Goal: Information Seeking & Learning: Learn about a topic

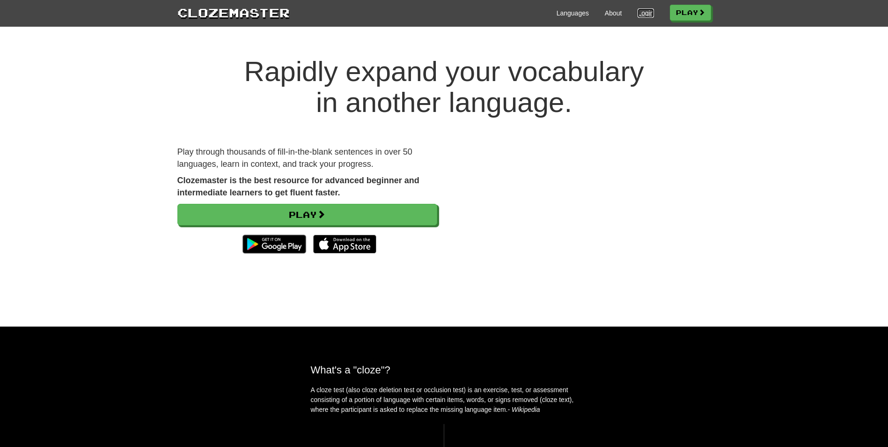
click at [644, 15] on link "Login" at bounding box center [645, 12] width 16 height 9
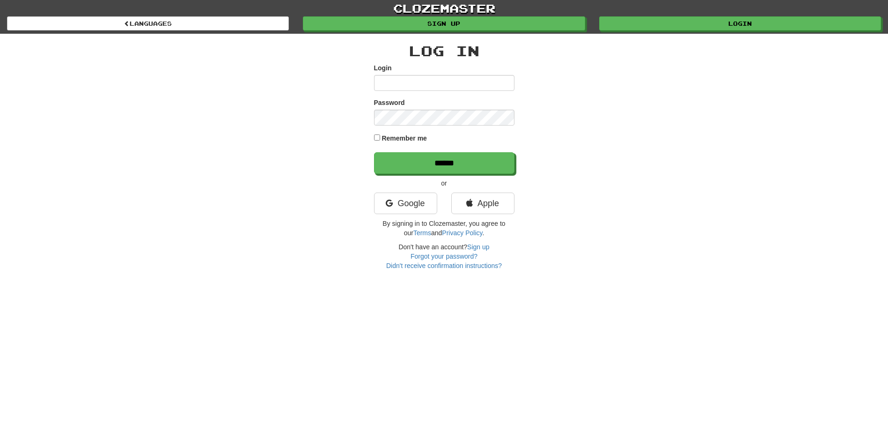
click at [475, 76] on input "Login" at bounding box center [444, 83] width 140 height 16
type input "**********"
click at [465, 165] on input "******" at bounding box center [444, 164] width 140 height 22
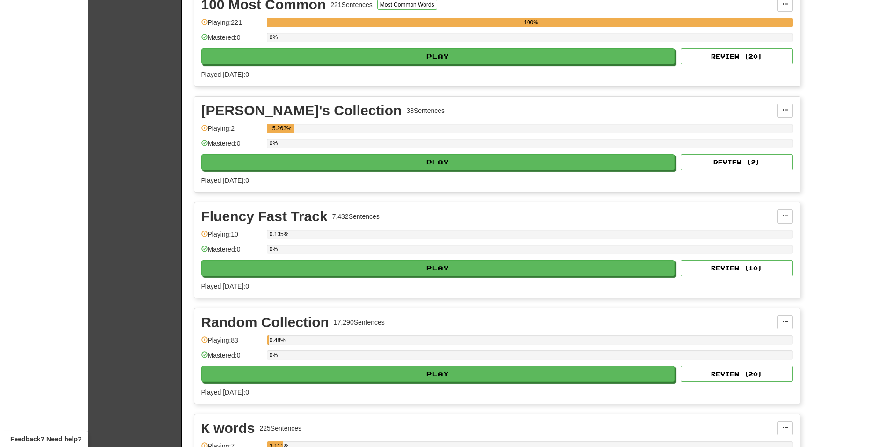
scroll to position [234, 0]
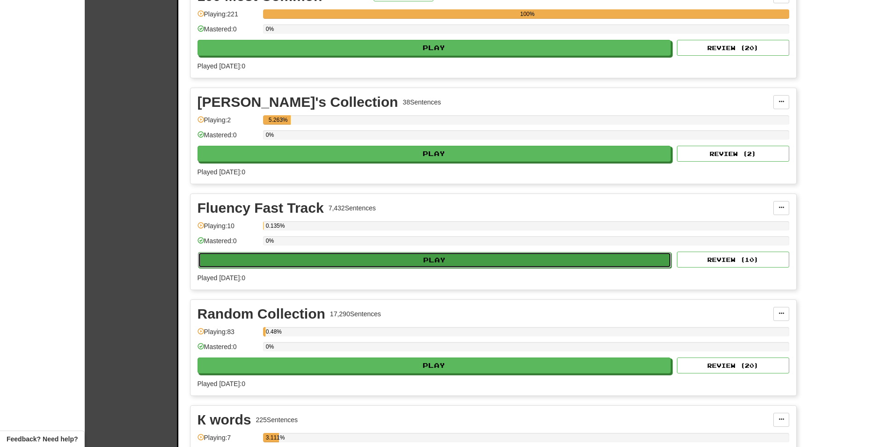
click at [482, 264] on button "Play" at bounding box center [435, 260] width 474 height 16
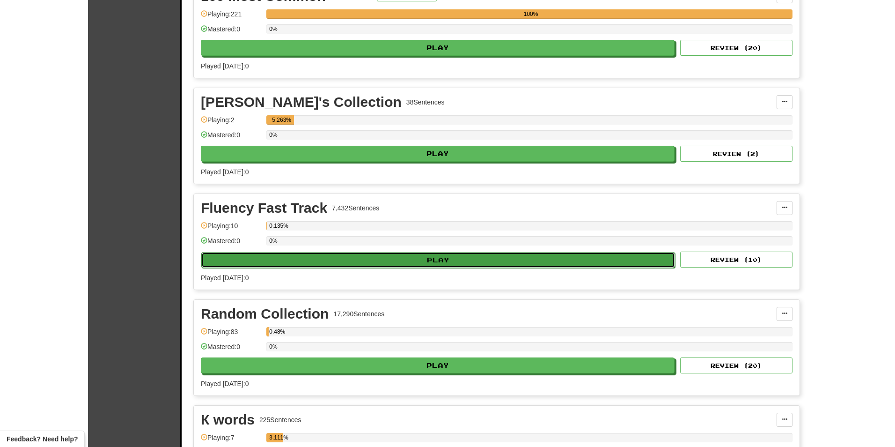
select select "**"
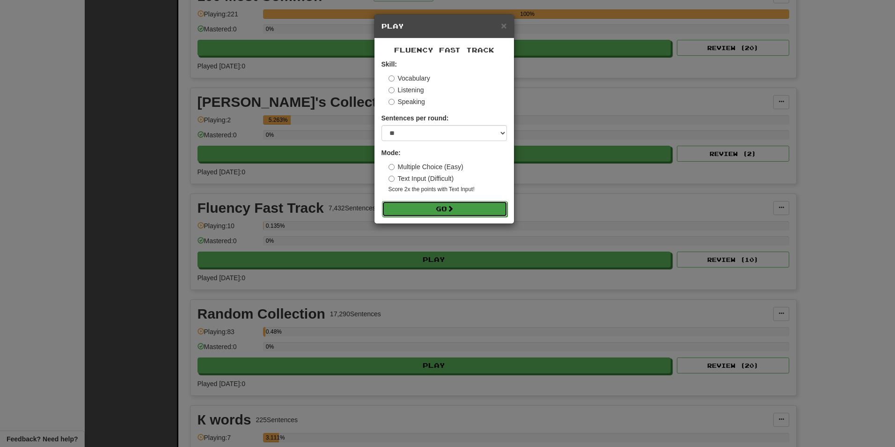
click at [453, 205] on span at bounding box center [450, 208] width 7 height 7
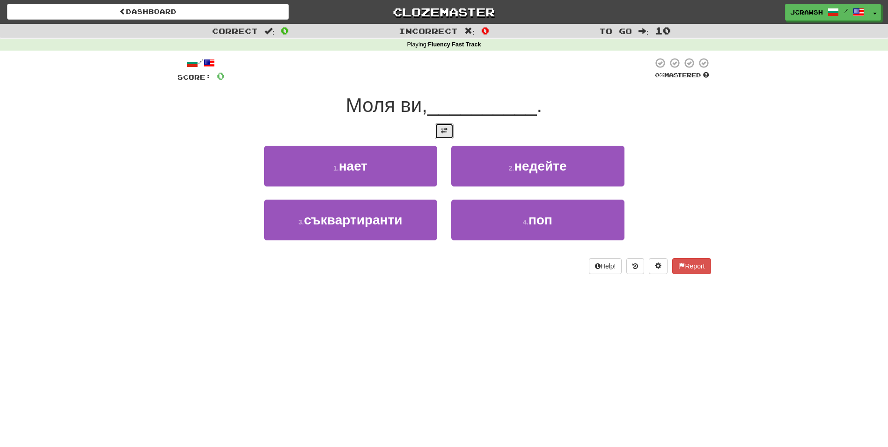
click at [444, 136] on button at bounding box center [444, 131] width 19 height 16
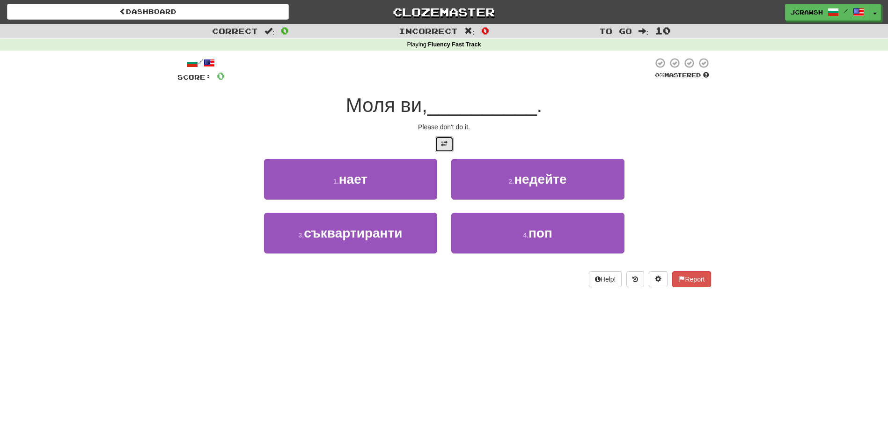
click at [448, 146] on button at bounding box center [444, 144] width 19 height 16
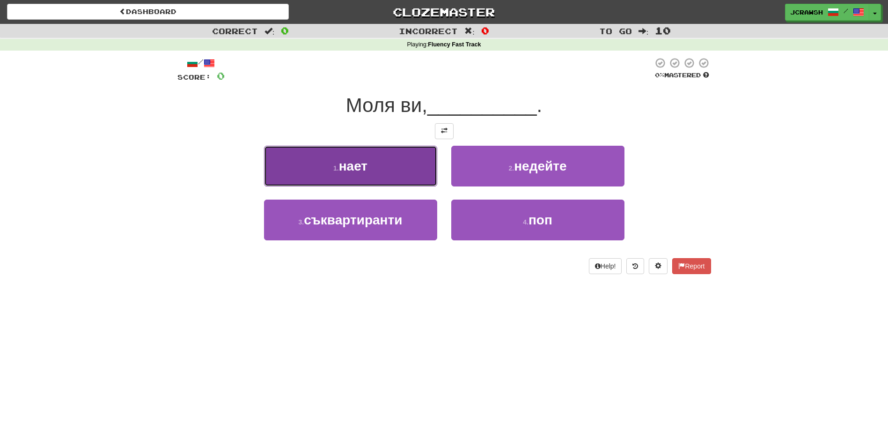
click at [366, 169] on span "нает" at bounding box center [353, 166] width 29 height 15
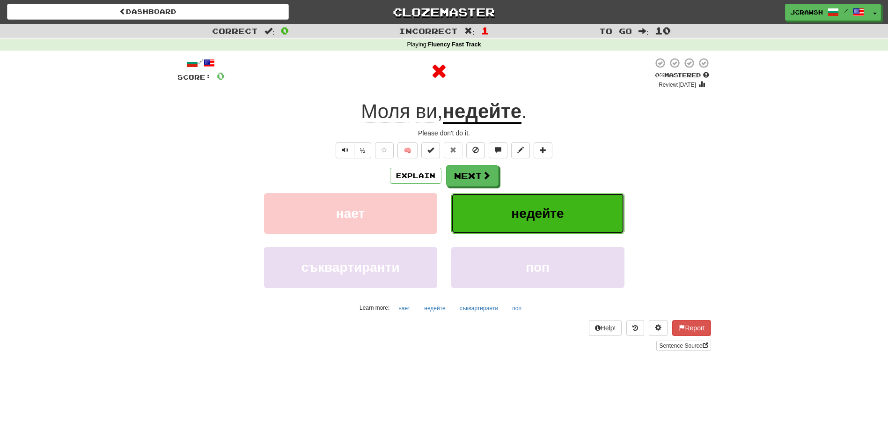
click at [527, 213] on span "недейте" at bounding box center [537, 213] width 52 height 15
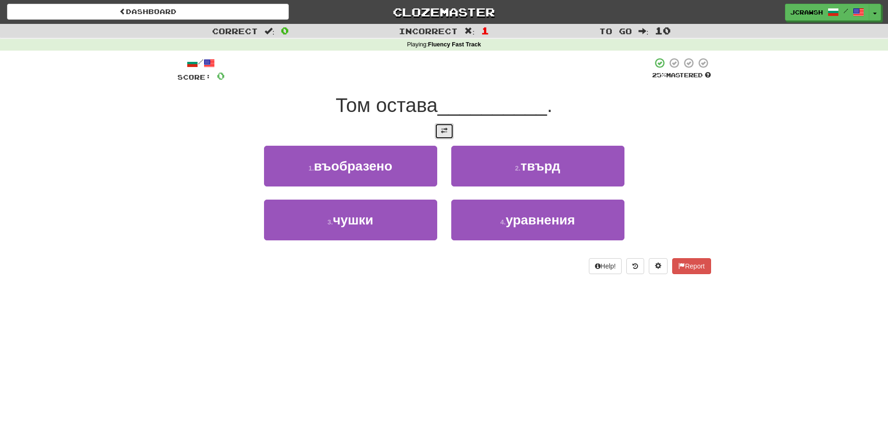
click at [448, 135] on button at bounding box center [444, 131] width 19 height 16
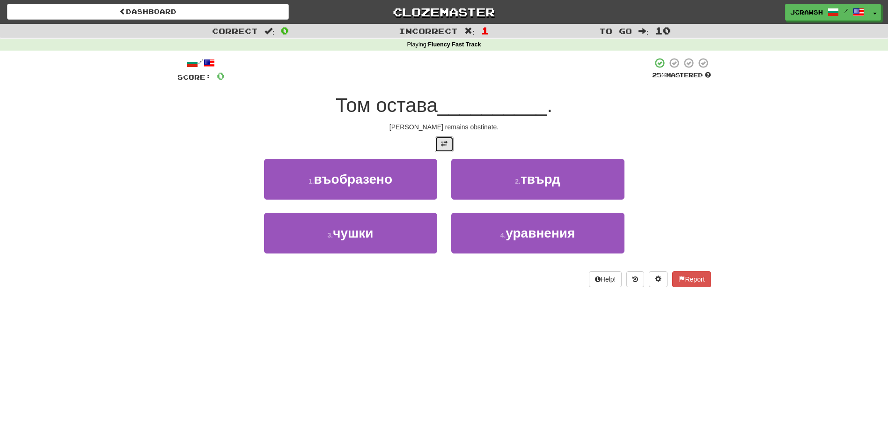
click at [444, 142] on span at bounding box center [444, 143] width 7 height 7
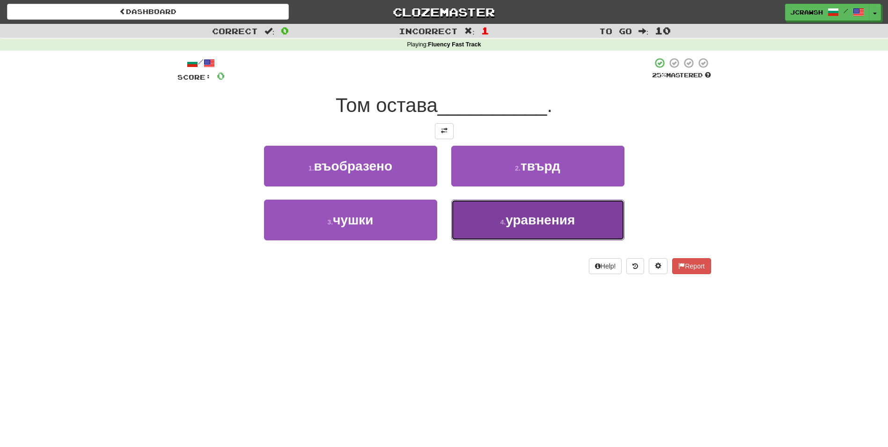
click at [513, 227] on span "уравнения" at bounding box center [539, 219] width 69 height 15
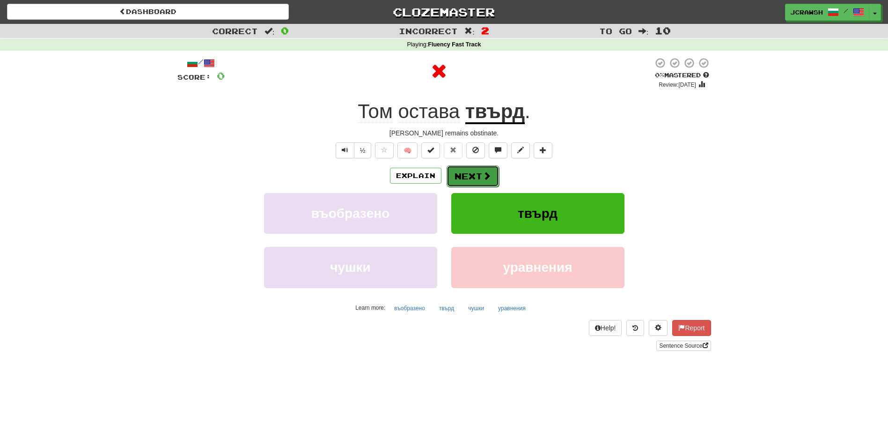
click at [467, 184] on button "Next" at bounding box center [473, 176] width 52 height 22
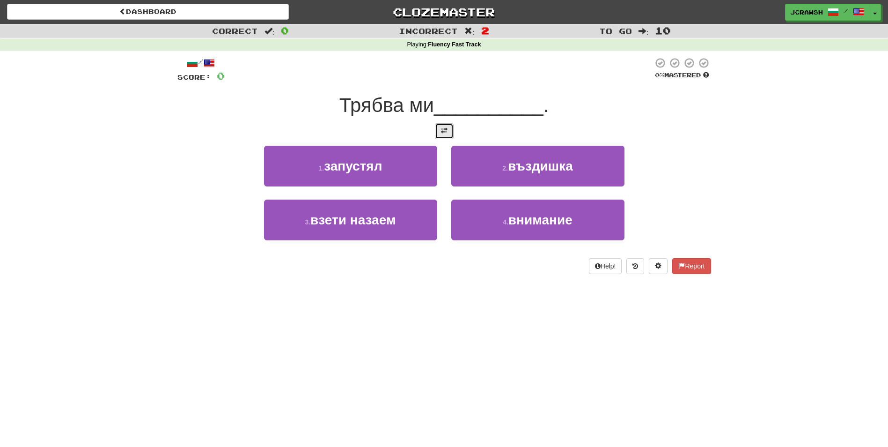
click at [442, 138] on button at bounding box center [444, 131] width 19 height 16
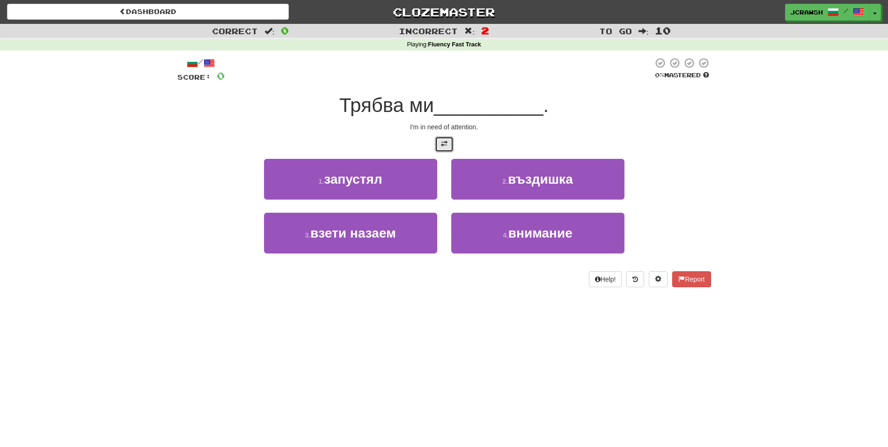
drag, startPoint x: 444, startPoint y: 144, endPoint x: 667, endPoint y: 143, distance: 223.7
click at [665, 143] on div at bounding box center [444, 144] width 534 height 16
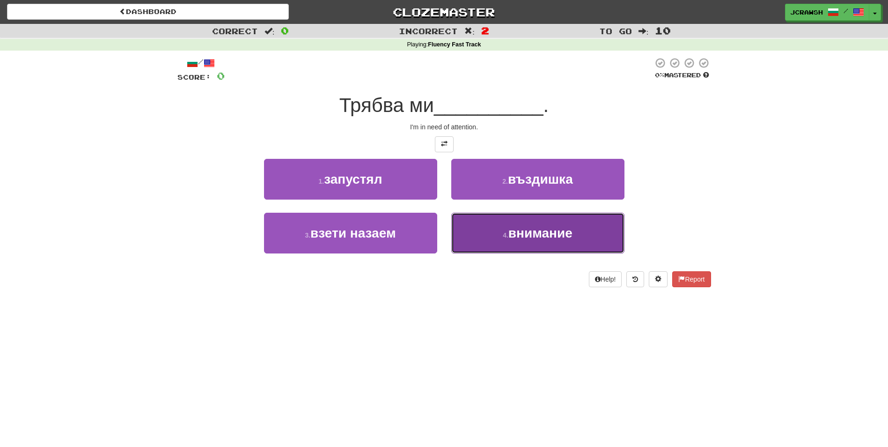
click at [534, 231] on span "внимание" at bounding box center [540, 233] width 64 height 15
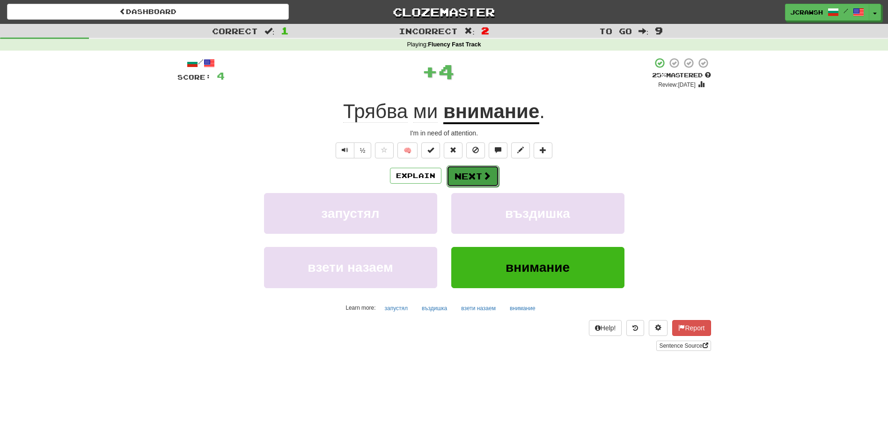
click at [472, 181] on button "Next" at bounding box center [473, 176] width 52 height 22
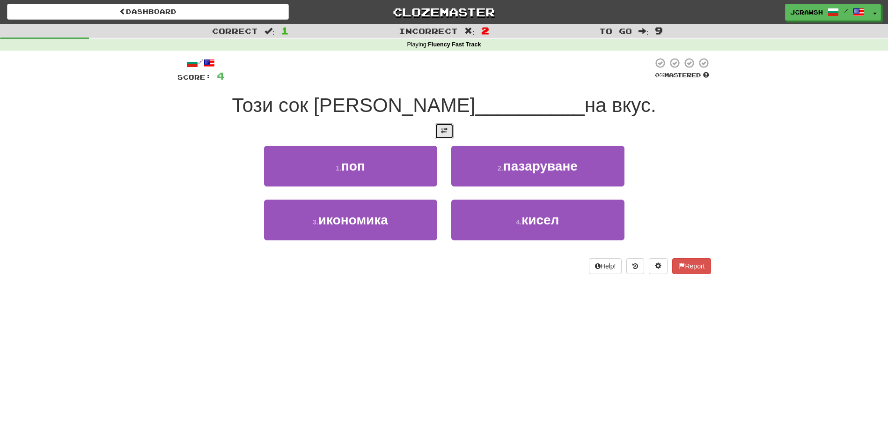
click at [437, 134] on button at bounding box center [444, 131] width 19 height 16
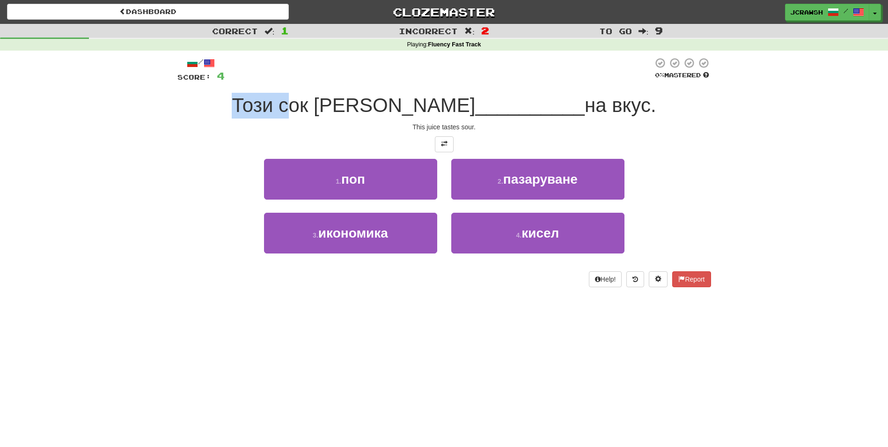
click at [387, 103] on div "Този сок е __________ на вкус." at bounding box center [444, 106] width 534 height 26
drag, startPoint x: 387, startPoint y: 103, endPoint x: 538, endPoint y: 126, distance: 153.0
click at [538, 126] on div "This juice tastes sour." at bounding box center [444, 126] width 534 height 9
drag, startPoint x: 520, startPoint y: 108, endPoint x: 549, endPoint y: 108, distance: 30.0
click at [585, 108] on span "на вкус." at bounding box center [621, 105] width 72 height 22
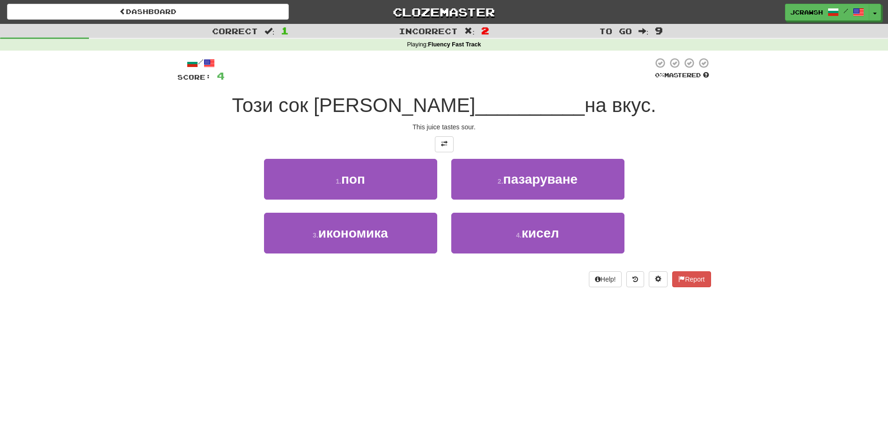
click at [327, 111] on span "Този сок е" at bounding box center [353, 105] width 243 height 22
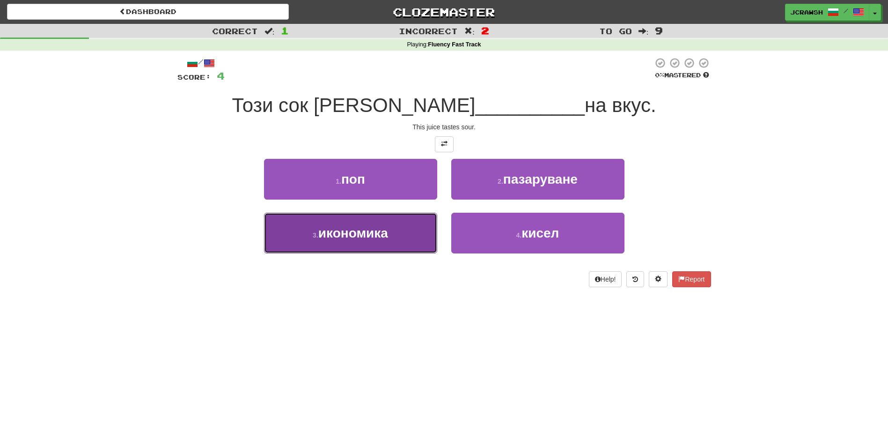
click at [395, 220] on button "3 . икономика" at bounding box center [350, 232] width 173 height 41
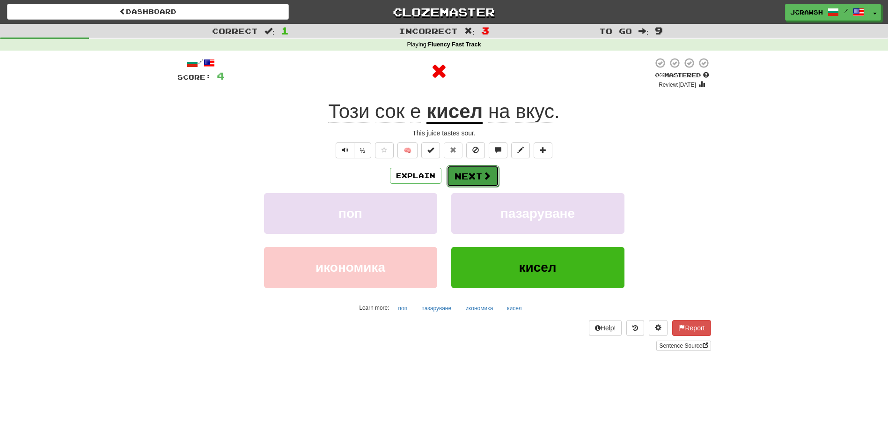
click at [478, 172] on button "Next" at bounding box center [473, 176] width 52 height 22
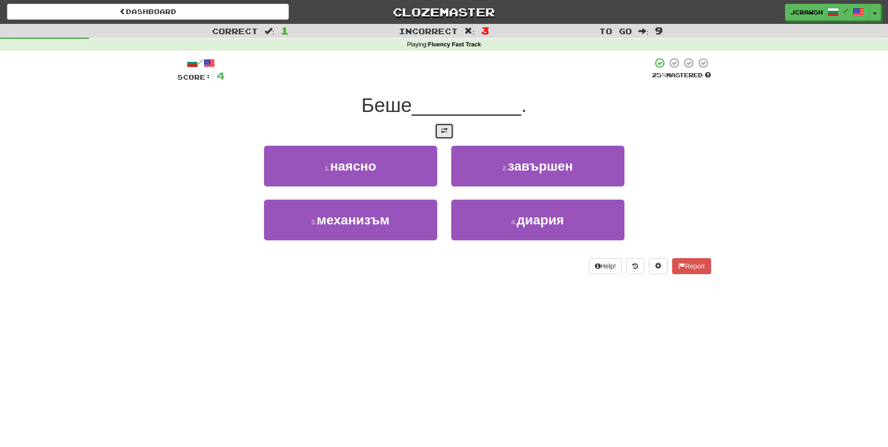
click at [441, 130] on span at bounding box center [444, 130] width 7 height 7
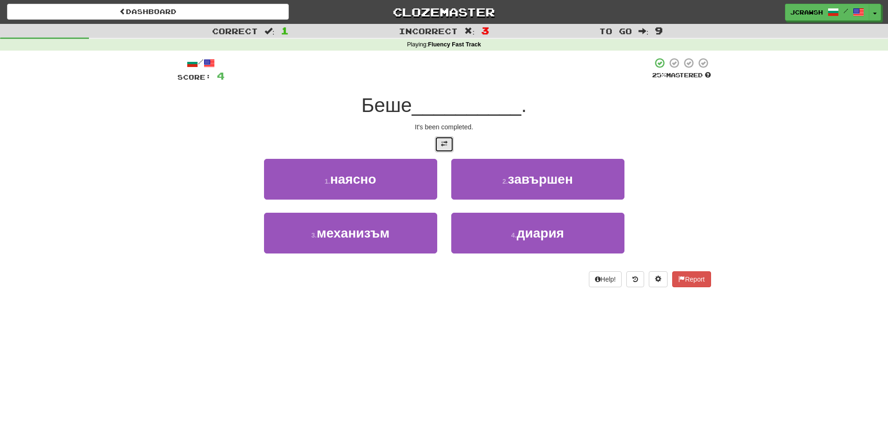
click at [446, 143] on span at bounding box center [444, 143] width 7 height 7
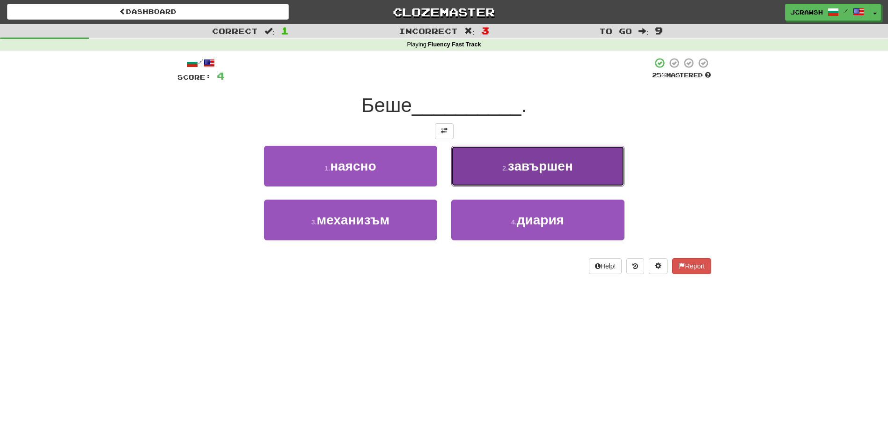
click at [503, 181] on button "2 . завършен" at bounding box center [537, 166] width 173 height 41
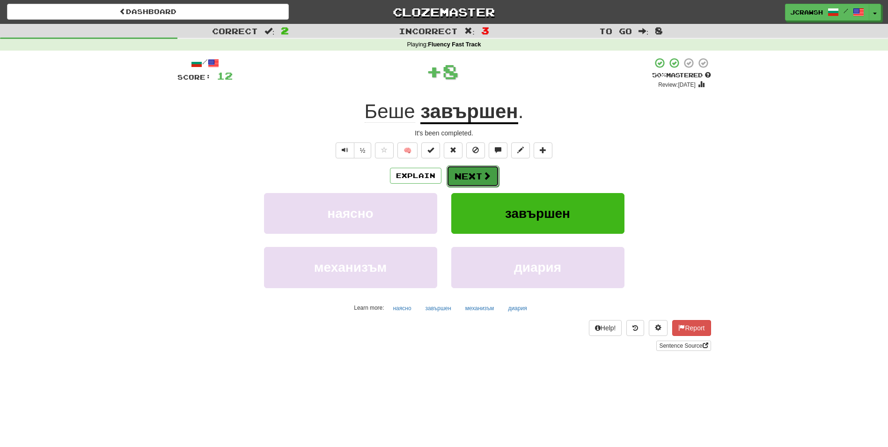
click at [481, 180] on button "Next" at bounding box center [473, 176] width 52 height 22
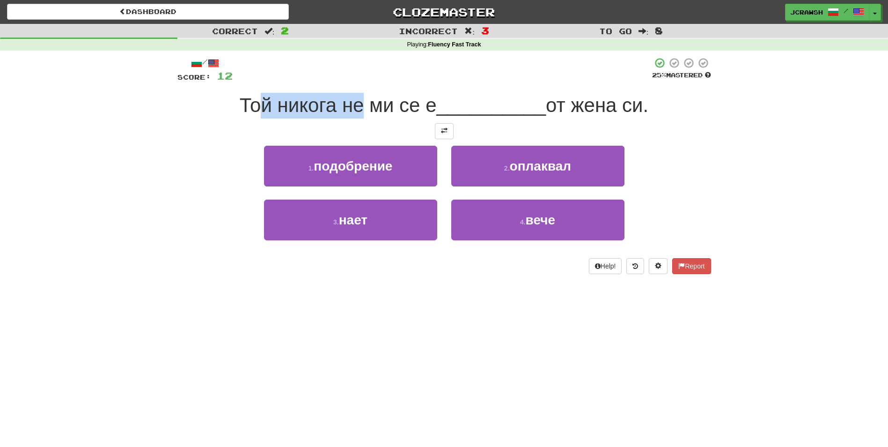
drag, startPoint x: 327, startPoint y: 111, endPoint x: 392, endPoint y: 112, distance: 65.1
click at [392, 112] on span "Той никога не ми се е" at bounding box center [338, 105] width 197 height 22
drag, startPoint x: 392, startPoint y: 112, endPoint x: 331, endPoint y: 113, distance: 60.4
click at [331, 113] on span "Той никога не ми се е" at bounding box center [338, 105] width 197 height 22
click at [440, 131] on button at bounding box center [444, 131] width 19 height 16
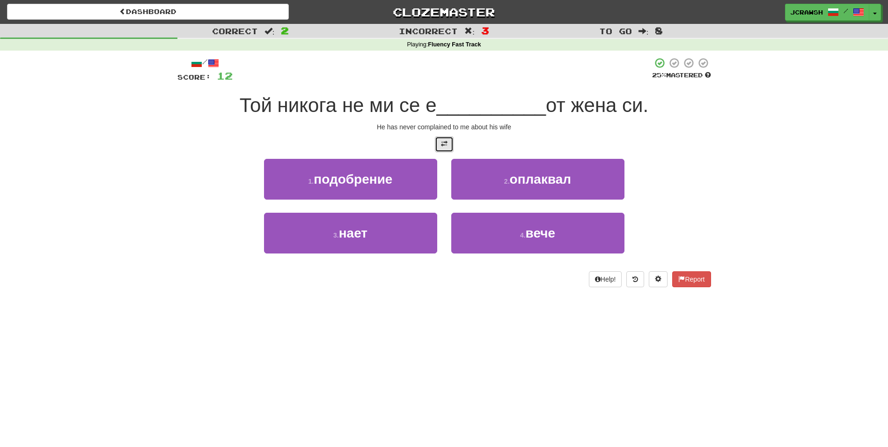
click at [445, 144] on span at bounding box center [444, 143] width 7 height 7
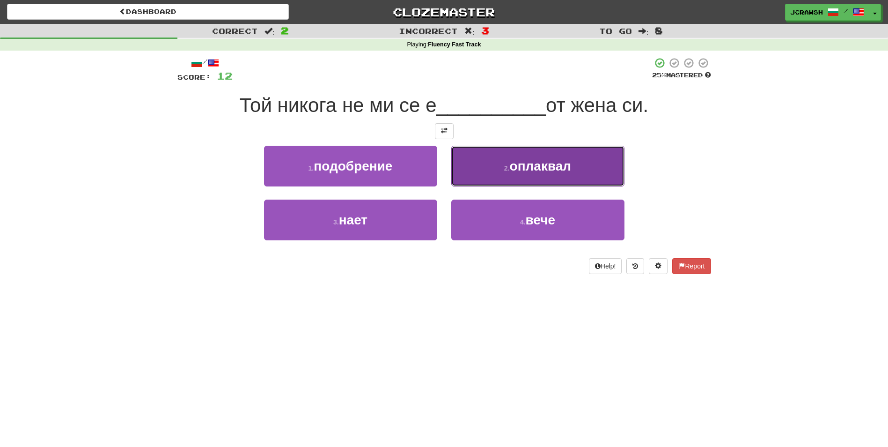
click at [553, 173] on span "оплаквал" at bounding box center [541, 166] width 62 height 15
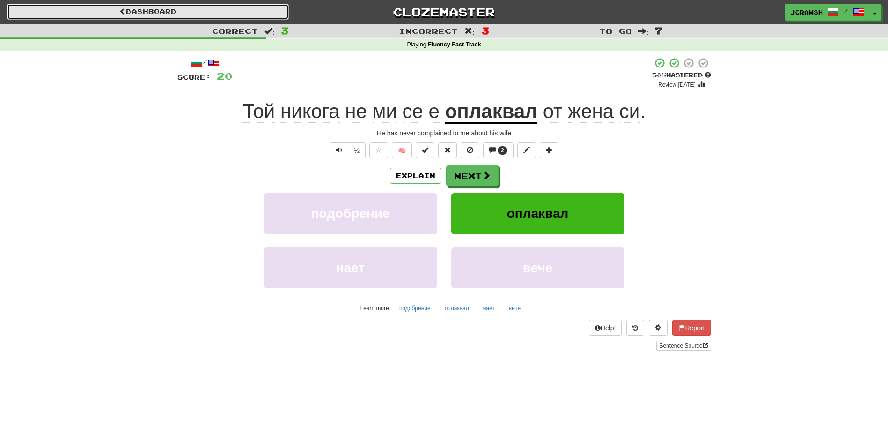
click at [130, 16] on link "Dashboard" at bounding box center [148, 12] width 282 height 16
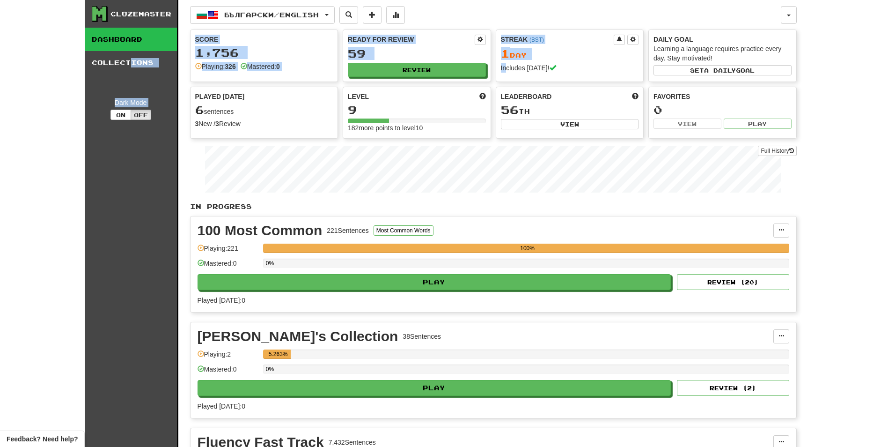
drag, startPoint x: 128, startPoint y: 64, endPoint x: 512, endPoint y: 73, distance: 383.4
click at [512, 73] on div "Clozemaster Dashboard Collections Dark Mode On Off Dashboard Collections Pro Бъ…" at bounding box center [444, 395] width 705 height 790
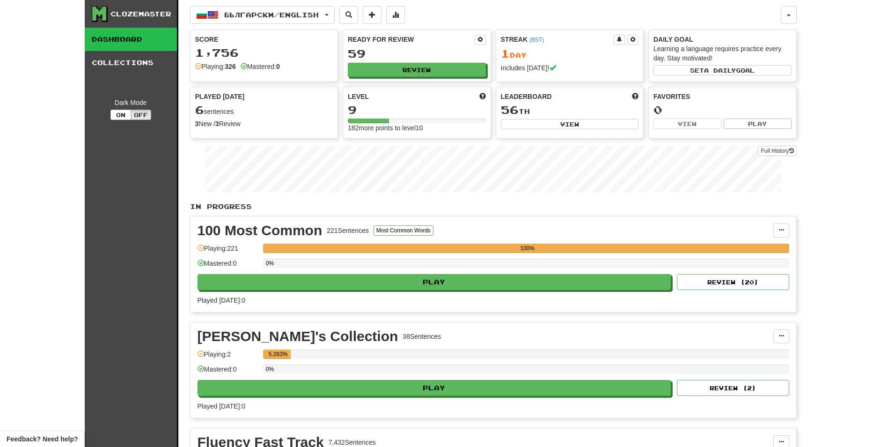
click at [147, 10] on div "Clozemaster" at bounding box center [140, 13] width 61 height 9
click at [92, 12] on icon at bounding box center [100, 14] width 16 height 16
click at [98, 13] on icon at bounding box center [99, 14] width 14 height 14
click at [785, 18] on button "button" at bounding box center [789, 15] width 16 height 18
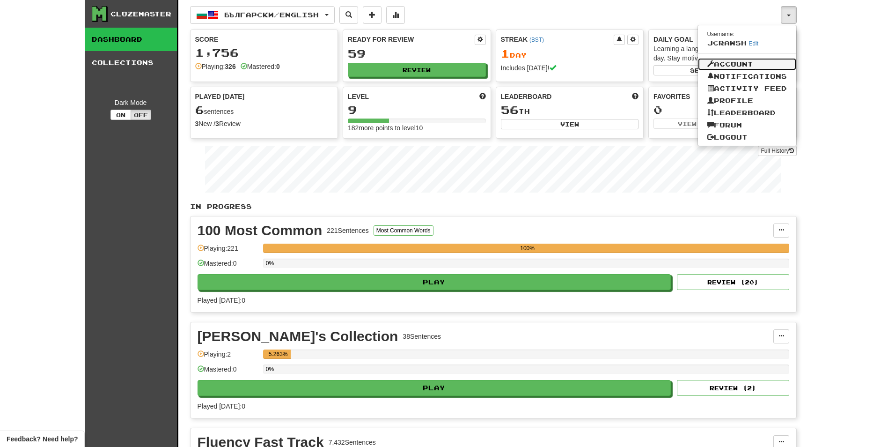
click at [756, 63] on link "Account" at bounding box center [747, 64] width 98 height 12
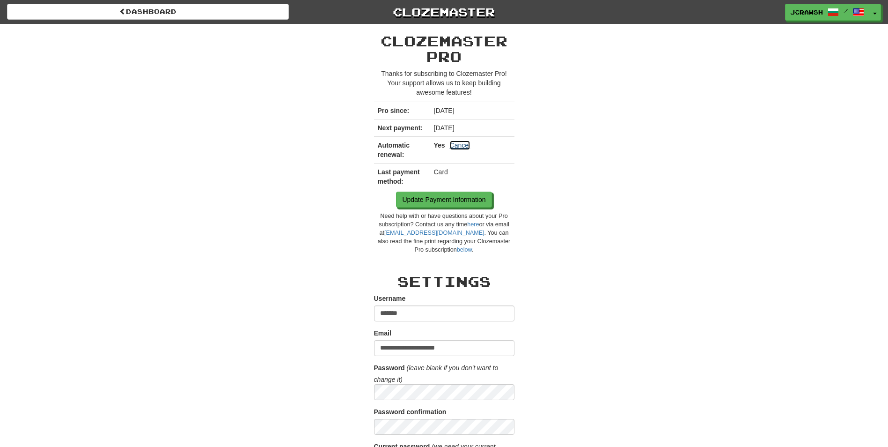
click at [463, 142] on link "Cancel" at bounding box center [460, 144] width 21 height 9
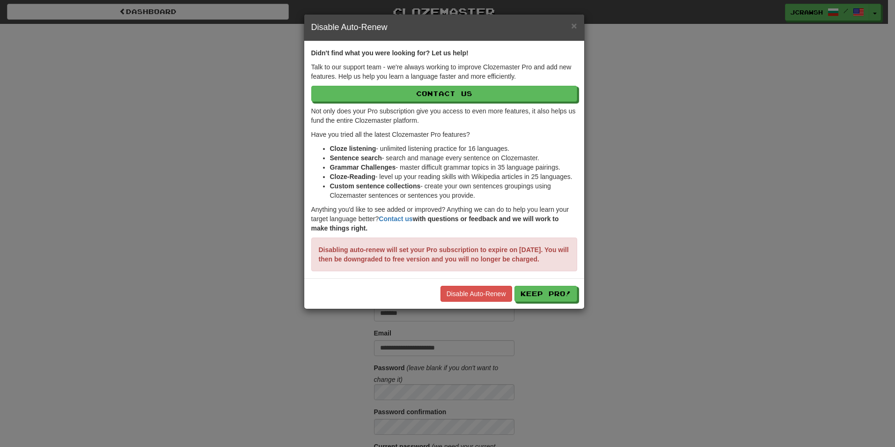
click at [636, 198] on div "× Disable Auto-Renew Didn't find what you were looking for? Let us help! Talk t…" at bounding box center [447, 223] width 895 height 447
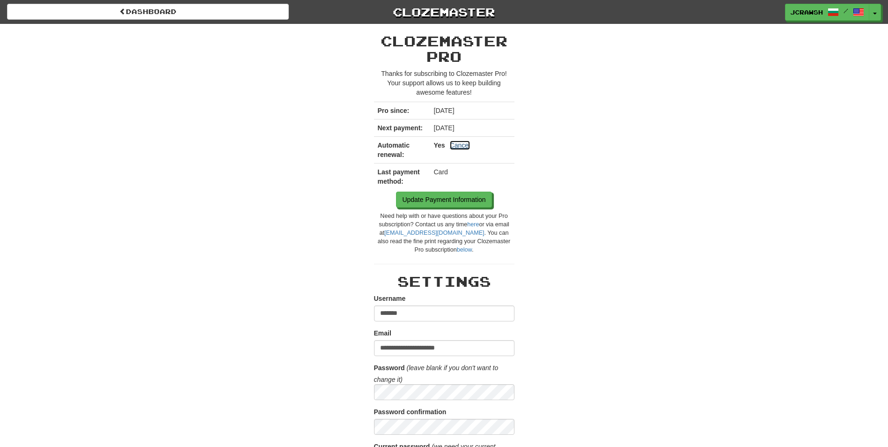
click at [457, 147] on link "Cancel" at bounding box center [460, 144] width 21 height 9
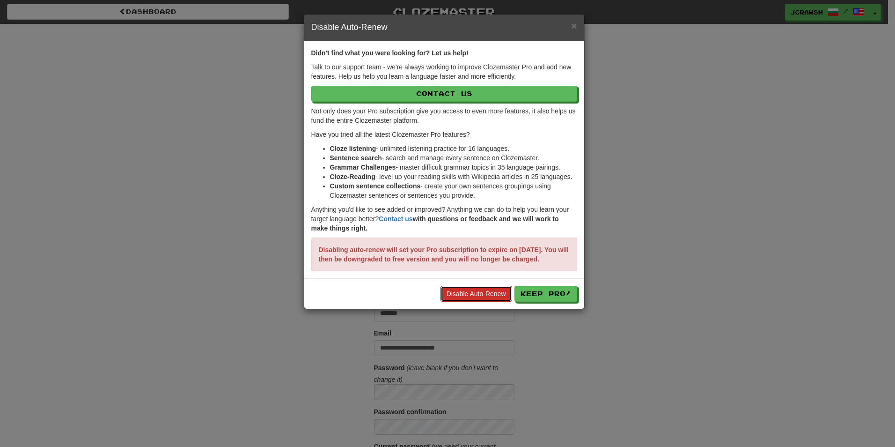
click at [475, 300] on link "Disable Auto-Renew" at bounding box center [476, 294] width 72 height 16
click at [572, 27] on span "×" at bounding box center [574, 25] width 6 height 11
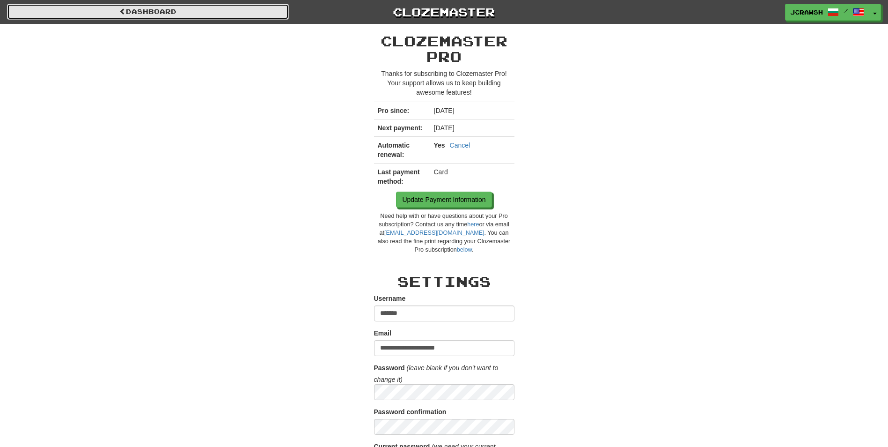
click at [123, 12] on span at bounding box center [122, 11] width 7 height 7
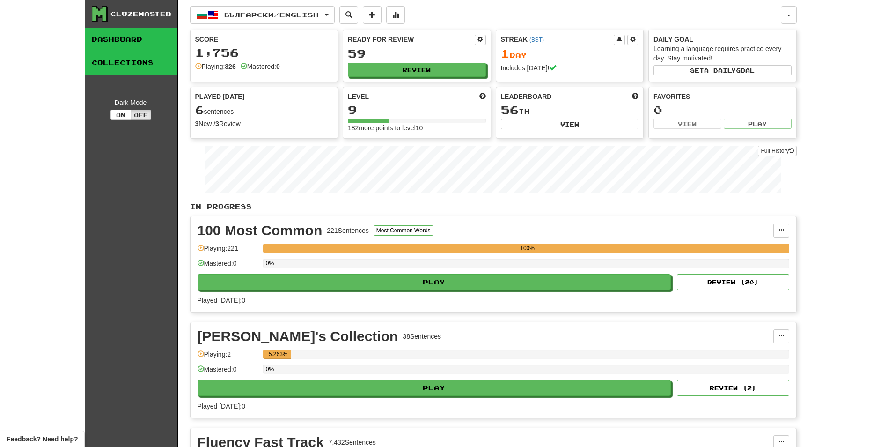
click at [122, 60] on link "Collections" at bounding box center [131, 62] width 92 height 23
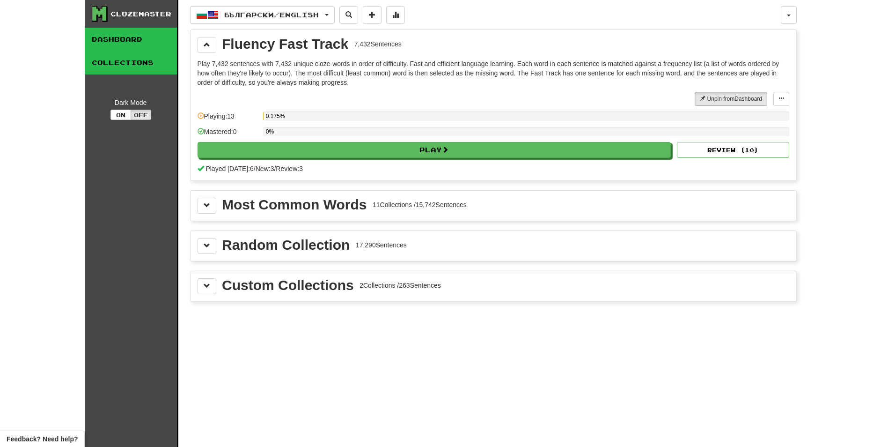
click at [126, 39] on link "Dashboard" at bounding box center [131, 39] width 92 height 23
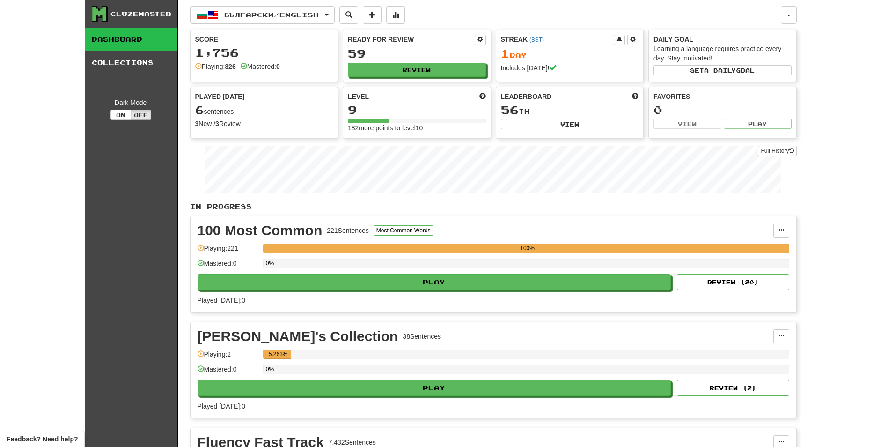
click at [101, 14] on icon at bounding box center [99, 14] width 14 height 14
click at [375, 13] on span at bounding box center [372, 14] width 7 height 7
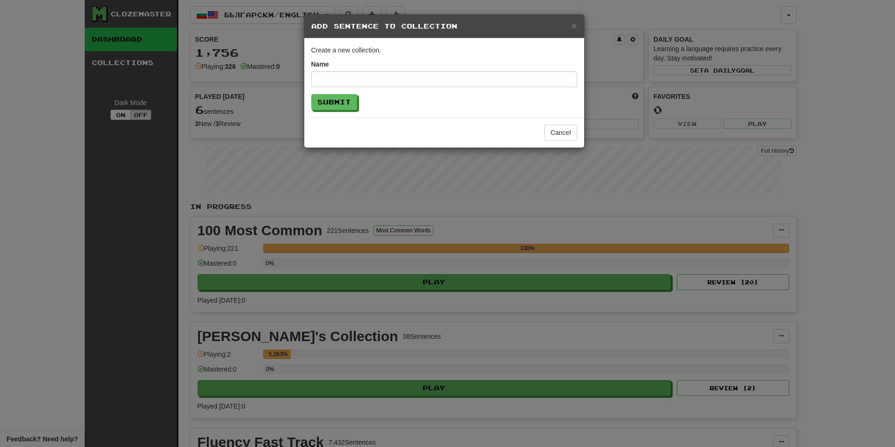
click at [460, 7] on div "× Add Sentence to Collection Create a new collection. Name Submit Cancel" at bounding box center [447, 223] width 895 height 447
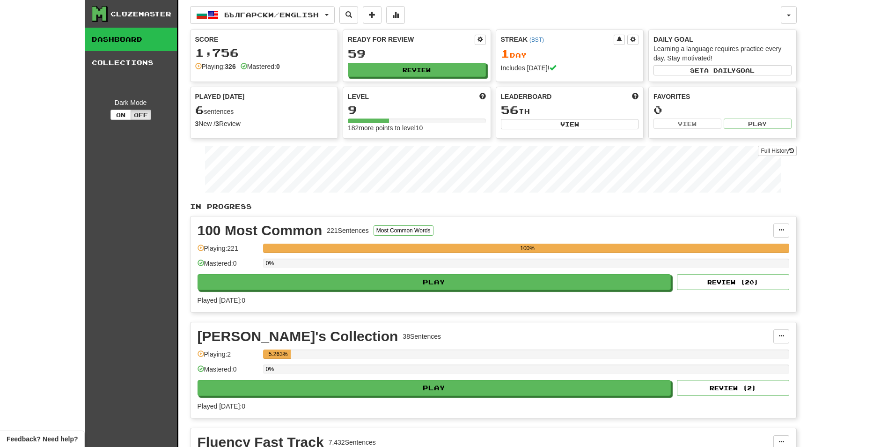
click at [247, 101] on div "Played Today" at bounding box center [264, 96] width 138 height 9
click at [268, 15] on span "Български / English" at bounding box center [271, 15] width 95 height 8
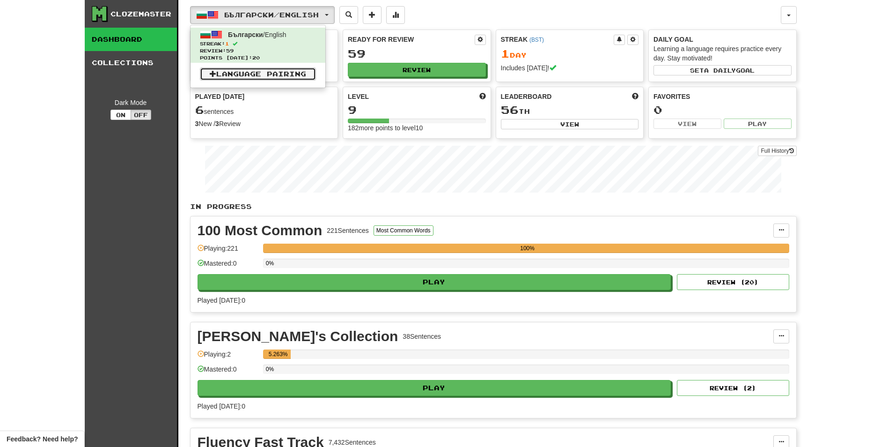
click at [260, 78] on link "Language Pairing" at bounding box center [258, 73] width 116 height 13
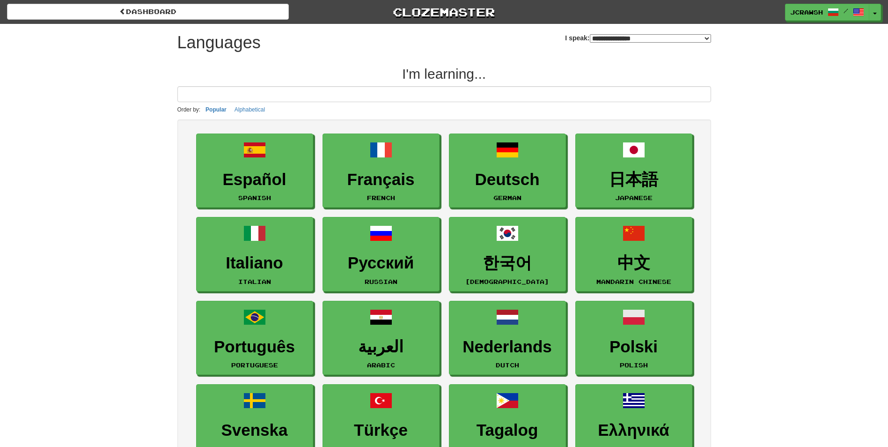
select select "*******"
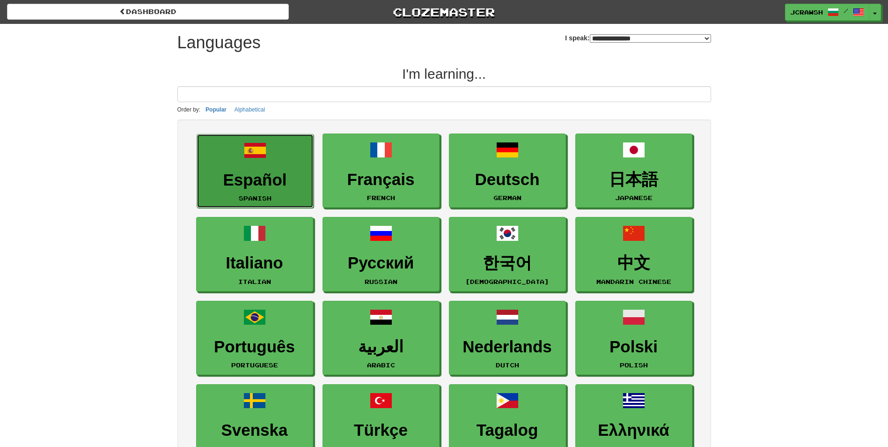
click at [278, 168] on link "Español Spanish" at bounding box center [255, 171] width 117 height 74
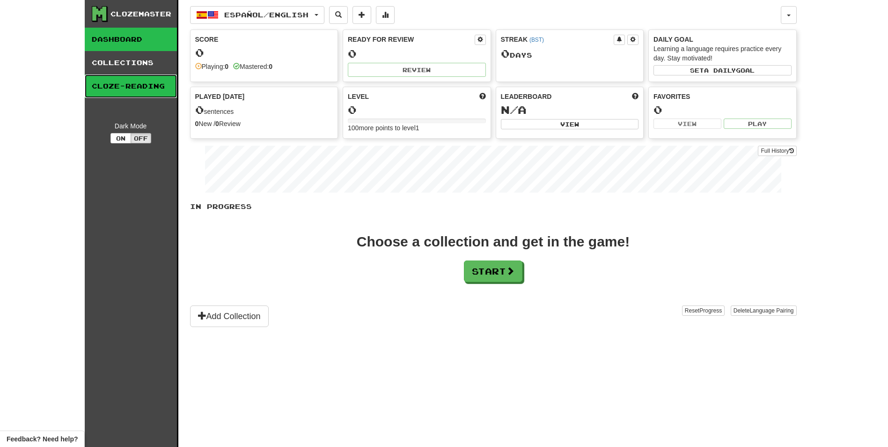
click at [136, 85] on link "Cloze-Reading" at bounding box center [131, 85] width 92 height 23
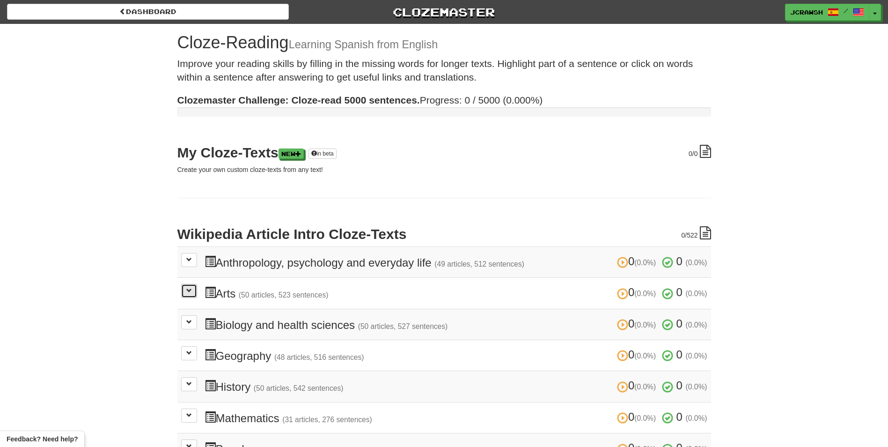
click at [193, 291] on button at bounding box center [189, 291] width 16 height 14
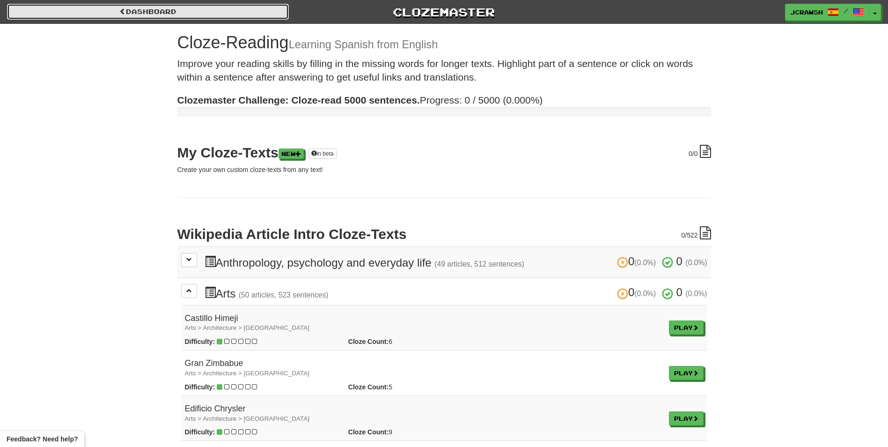
click at [101, 15] on link "Dashboard" at bounding box center [148, 12] width 282 height 16
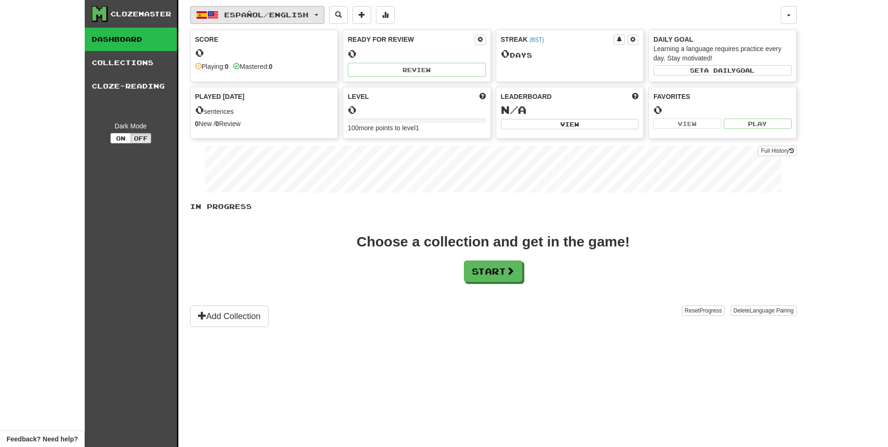
click at [219, 16] on button "Español / English" at bounding box center [257, 15] width 134 height 18
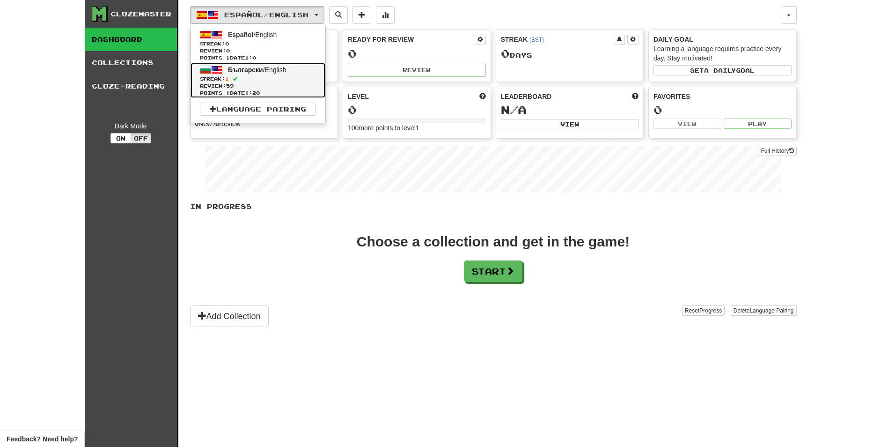
click at [252, 76] on span "Streak: 1" at bounding box center [258, 78] width 116 height 7
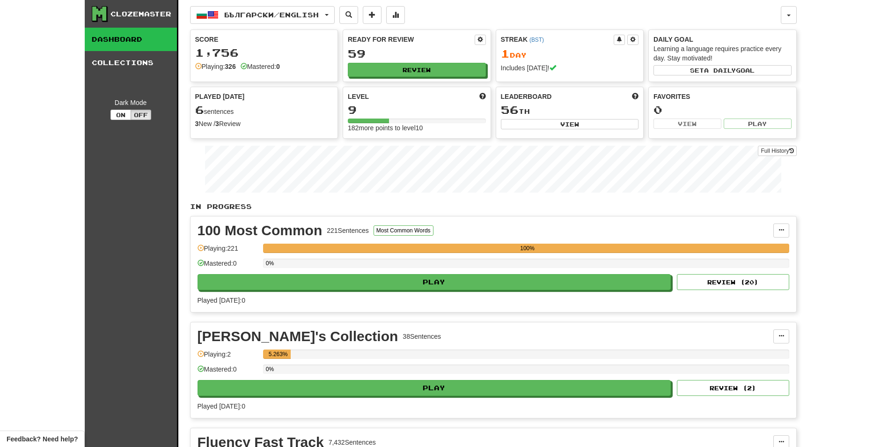
click at [132, 86] on div "Clozemaster Dashboard Collections Dark Mode On Off" at bounding box center [132, 395] width 94 height 790
click at [143, 110] on button "Off" at bounding box center [141, 115] width 21 height 10
click at [118, 117] on button "On" at bounding box center [120, 115] width 21 height 10
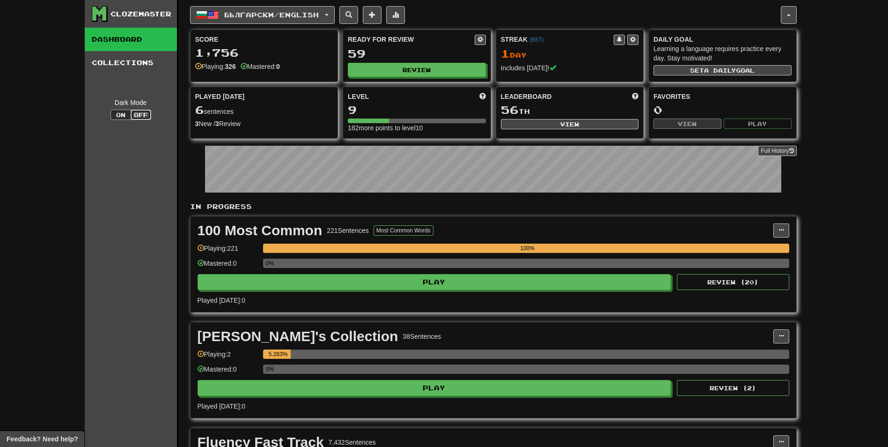
click at [143, 114] on button "Off" at bounding box center [141, 115] width 21 height 10
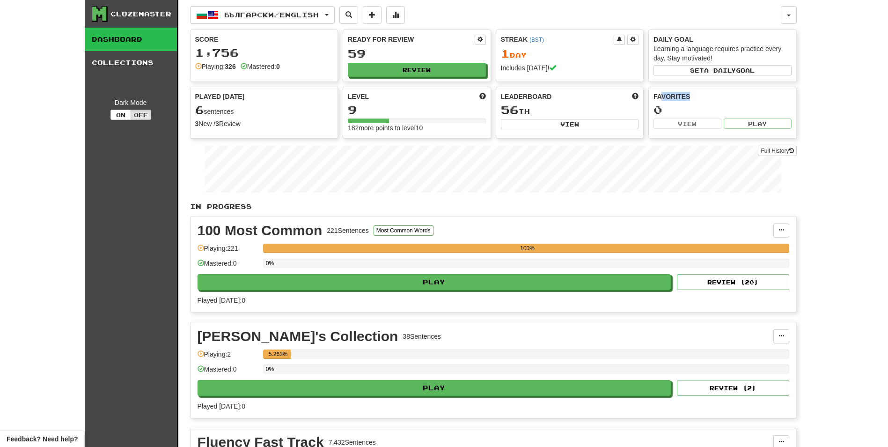
drag, startPoint x: 688, startPoint y: 96, endPoint x: 658, endPoint y: 97, distance: 30.4
click at [658, 97] on div "Favorites" at bounding box center [722, 96] width 138 height 9
drag, startPoint x: 658, startPoint y: 97, endPoint x: 738, endPoint y: 104, distance: 79.9
click at [737, 104] on div "0" at bounding box center [722, 110] width 138 height 12
click at [790, 152] on icon at bounding box center [791, 151] width 5 height 6
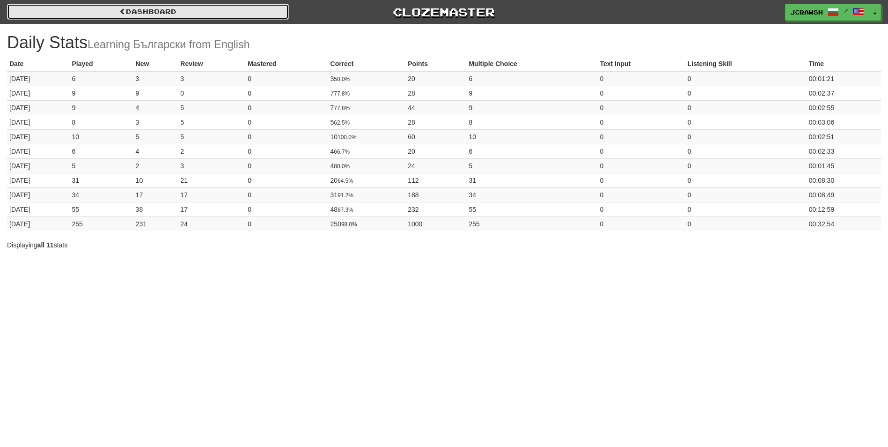
click at [243, 5] on link "Dashboard" at bounding box center [148, 12] width 282 height 16
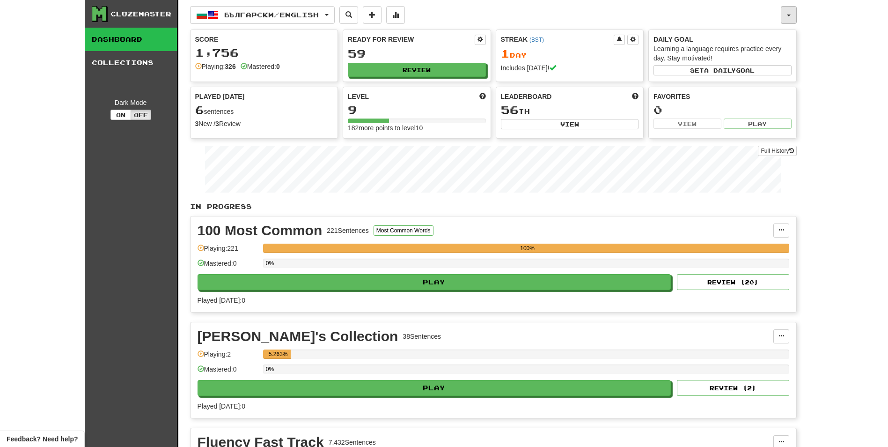
click at [796, 19] on button "button" at bounding box center [789, 15] width 16 height 18
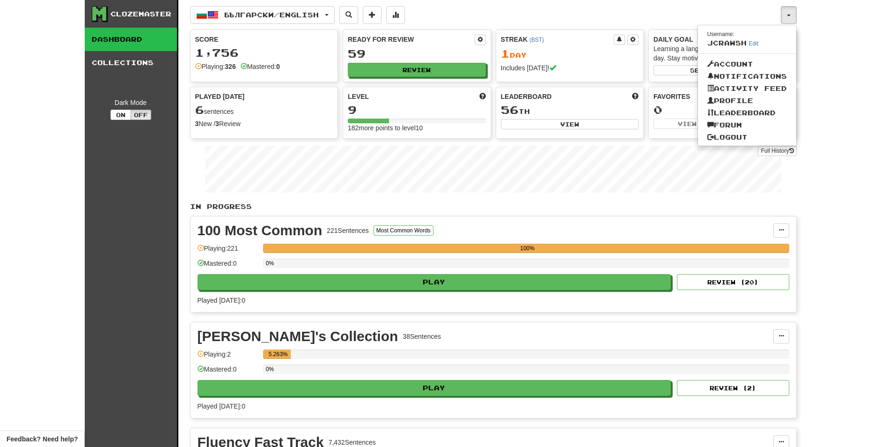
click at [823, 125] on div "Clozemaster Dashboard Collections Dark Mode On Off Dashboard Collections Pro Бъ…" at bounding box center [444, 383] width 888 height 766
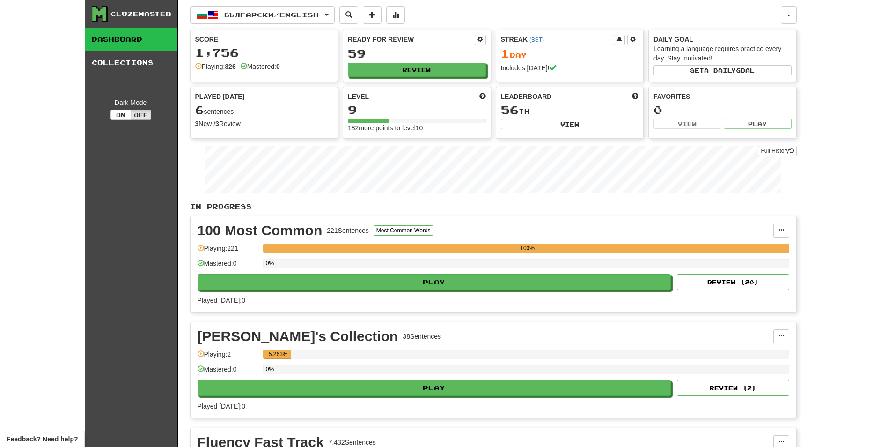
click at [399, 100] on div "Level" at bounding box center [417, 96] width 138 height 9
click at [477, 93] on div "Level Score more points to level up" at bounding box center [417, 96] width 138 height 9
click at [225, 98] on span "Played Today" at bounding box center [220, 96] width 50 height 9
click at [202, 22] on button "Български / English" at bounding box center [262, 15] width 145 height 18
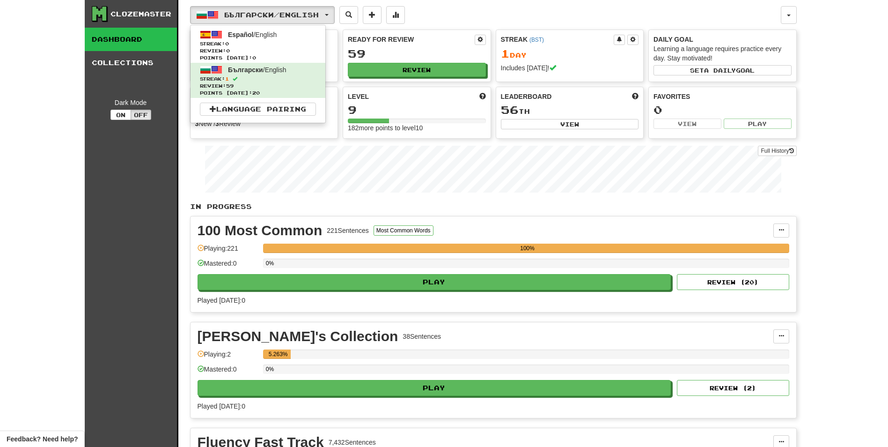
click at [498, 13] on div "Български / English Español / English Streak: 0 Review: 0 Points today: 0 Бълга…" at bounding box center [485, 15] width 591 height 18
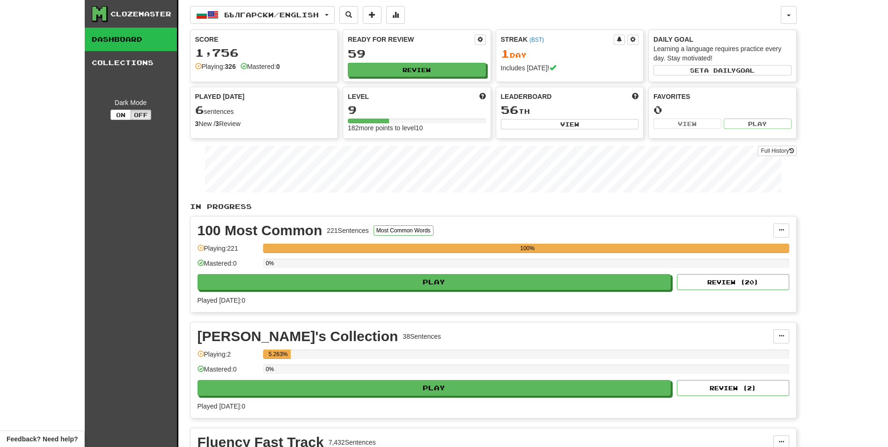
click at [356, 290] on div "100 Most Common 221 Sentences Most Common Words Manage Sentences Unpin from Das…" at bounding box center [493, 263] width 606 height 95
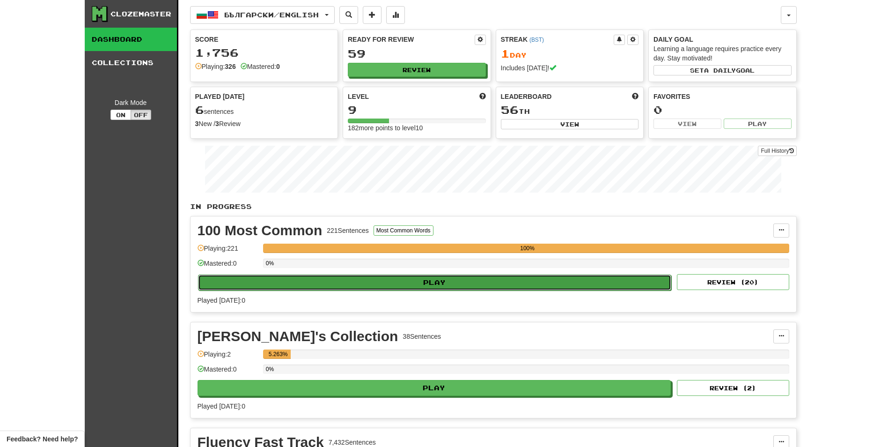
click at [363, 284] on button "Play" at bounding box center [435, 282] width 474 height 16
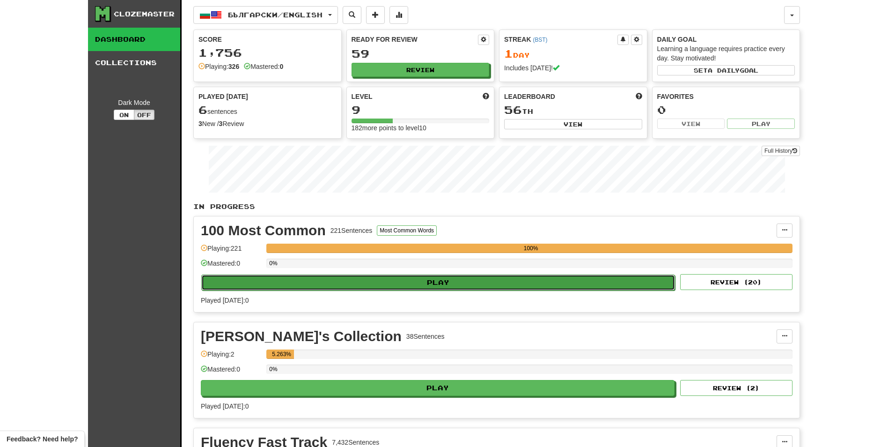
select select "**"
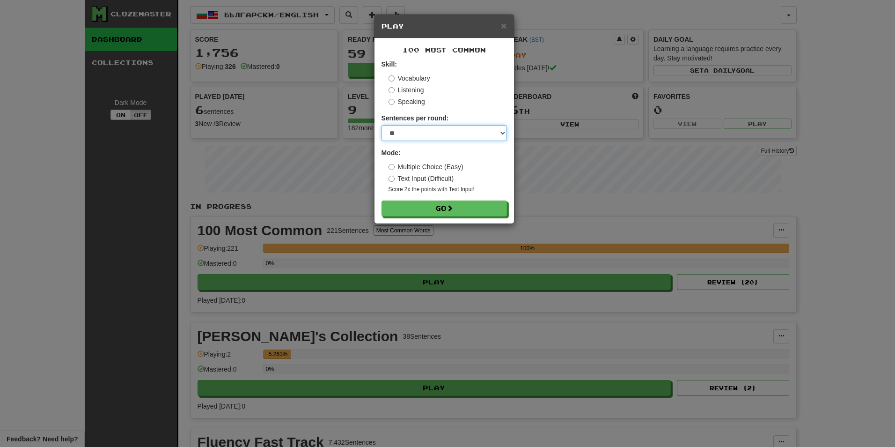
click at [452, 136] on select "* ** ** ** ** ** *** ********" at bounding box center [443, 133] width 125 height 16
drag, startPoint x: 452, startPoint y: 136, endPoint x: 447, endPoint y: 132, distance: 6.0
click at [452, 136] on select "* ** ** ** ** ** *** ********" at bounding box center [443, 133] width 125 height 16
click at [399, 104] on label "Speaking" at bounding box center [406, 101] width 37 height 9
click at [403, 93] on label "Listening" at bounding box center [406, 89] width 36 height 9
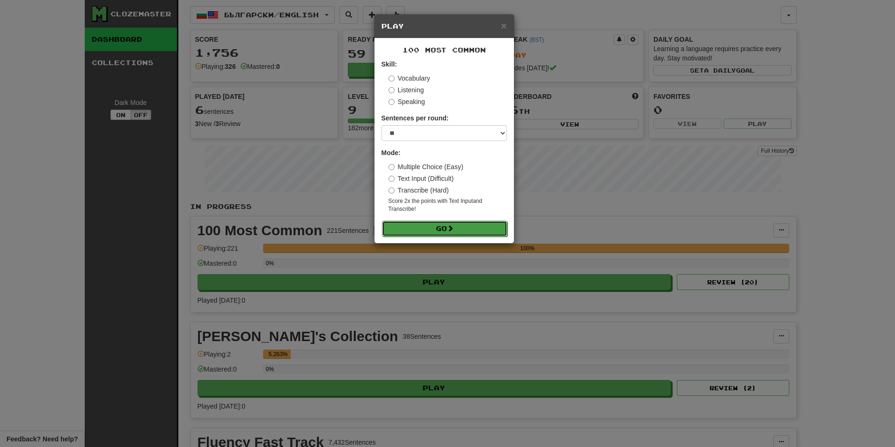
click at [440, 227] on button "Go" at bounding box center [444, 228] width 125 height 16
